Goal: Find specific page/section: Find specific page/section

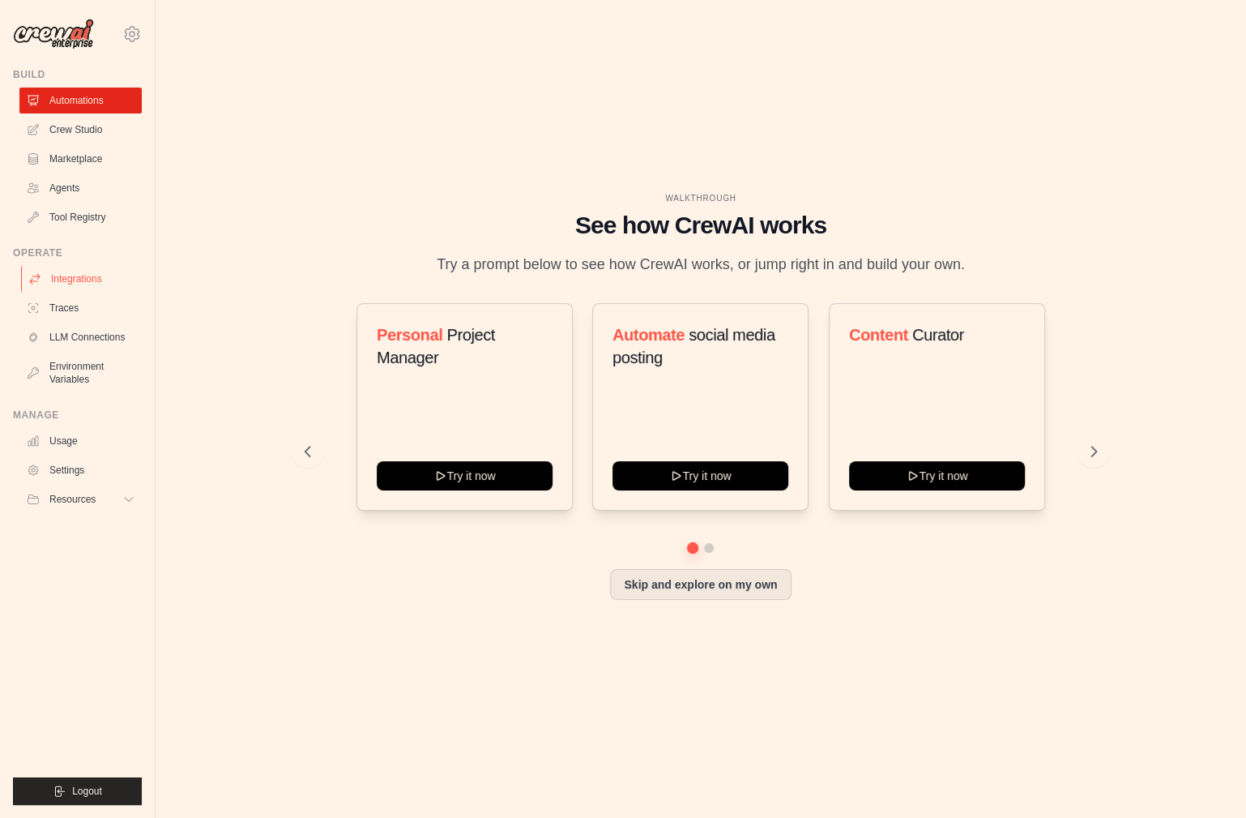
click at [97, 276] on link "Integrations" at bounding box center [82, 279] width 122 height 26
